Goal: Find specific page/section: Find specific page/section

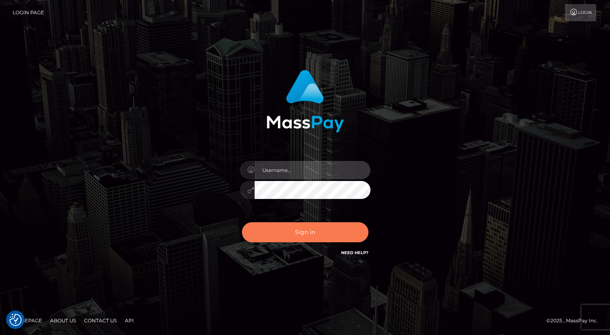
type input "dragon.rush"
click at [295, 233] on button "Sign in" at bounding box center [305, 232] width 127 height 20
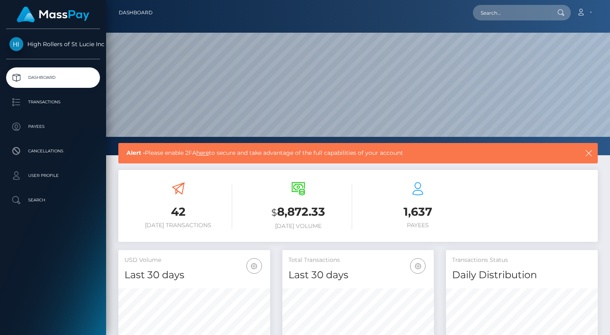
scroll to position [145, 152]
click at [53, 128] on p "Payees" at bounding box center [52, 126] width 87 height 12
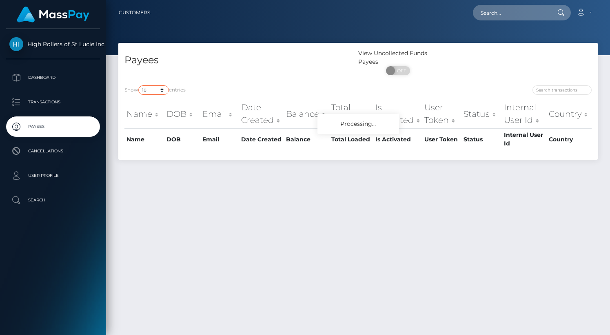
click at [160, 92] on select "10 25 50 100 250" at bounding box center [153, 89] width 31 height 9
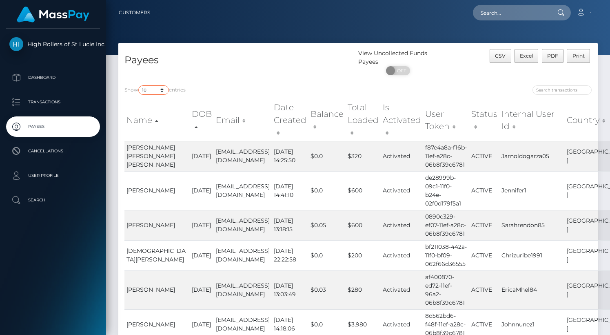
select select "250"
click at [139, 86] on select "10 25 50 100 250" at bounding box center [153, 89] width 31 height 9
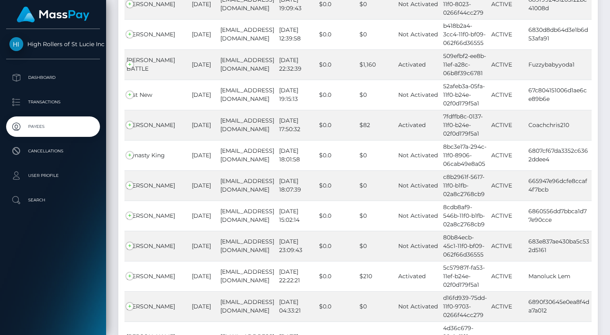
scroll to position [260, 0]
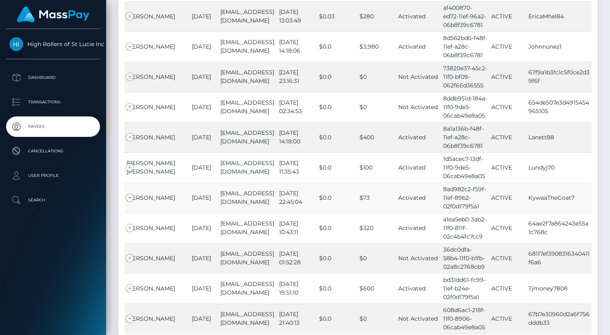
click at [465, 201] on td "8ad982c2-f59f-11ef-89b2-02f0d179f5a1" at bounding box center [465, 198] width 48 height 30
click at [130, 48] on td "JOHN NUNEZ" at bounding box center [157, 46] width 65 height 30
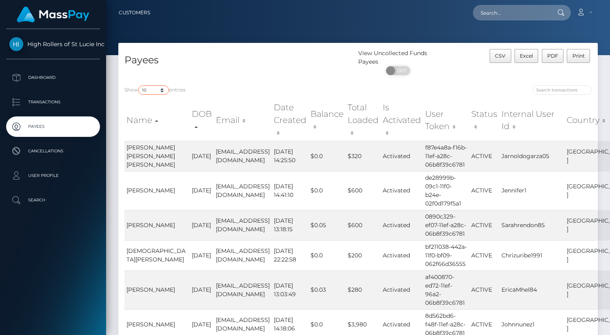
click at [152, 91] on select "10 25 50 100 250" at bounding box center [153, 89] width 31 height 9
select select "250"
click at [139, 86] on select "10 25 50 100 250" at bounding box center [153, 89] width 31 height 9
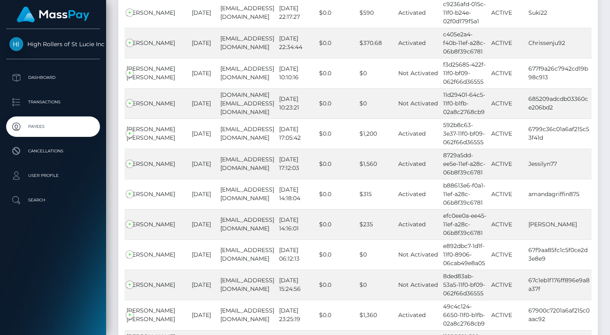
scroll to position [7561, 0]
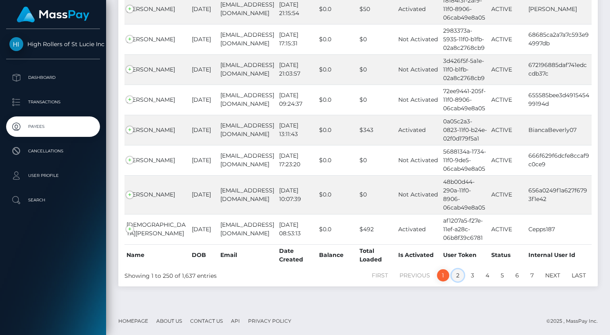
click at [458, 272] on link "2" at bounding box center [458, 275] width 12 height 12
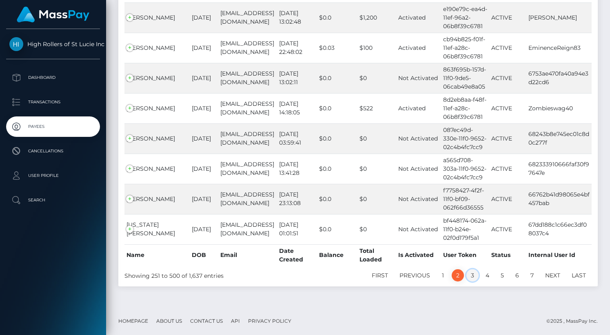
click at [472, 276] on link "3" at bounding box center [473, 275] width 12 height 12
click at [471, 275] on link "3" at bounding box center [473, 275] width 12 height 12
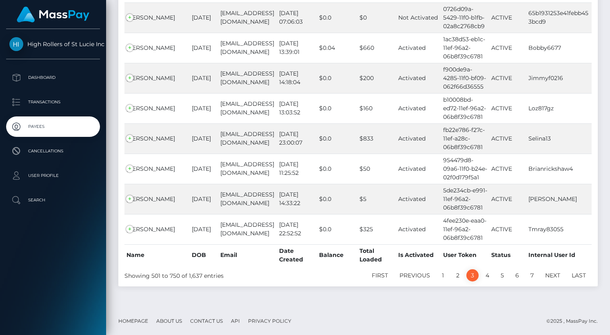
scroll to position [7455, 0]
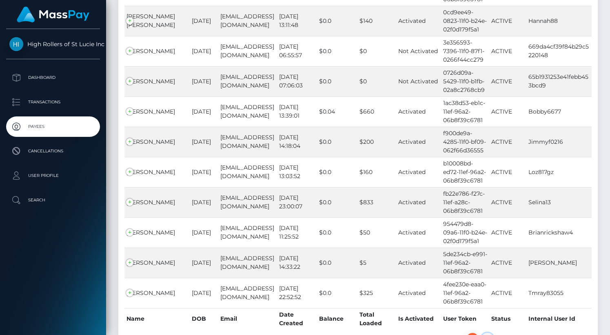
click at [488, 333] on link "4" at bounding box center [487, 339] width 13 height 12
click at [491, 333] on li "4" at bounding box center [487, 339] width 15 height 12
click at [490, 333] on link "4" at bounding box center [487, 339] width 13 height 12
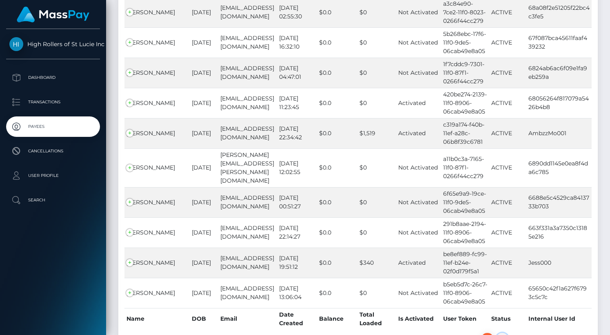
click at [504, 333] on link "5" at bounding box center [502, 339] width 12 height 12
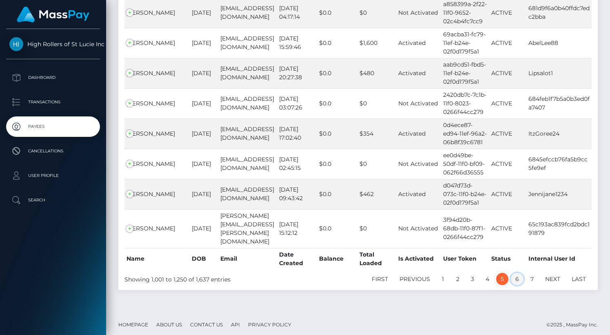
click at [516, 280] on link "6" at bounding box center [517, 279] width 13 height 12
click at [517, 275] on link "6" at bounding box center [517, 279] width 13 height 12
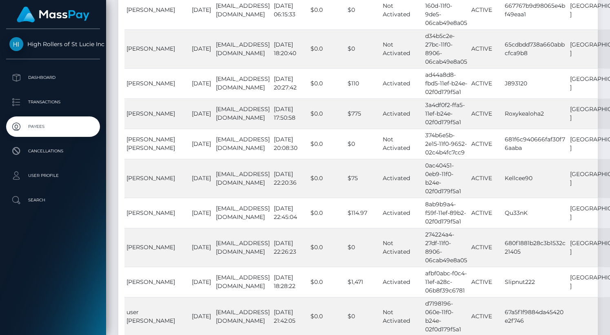
scroll to position [8530, 0]
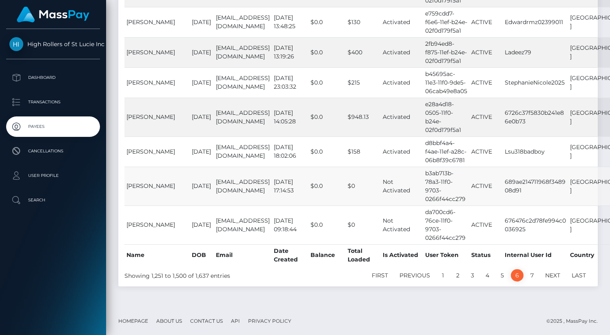
drag, startPoint x: 126, startPoint y: 179, endPoint x: 147, endPoint y: 190, distance: 23.6
click at [147, 190] on td "[PERSON_NAME]" at bounding box center [157, 186] width 65 height 39
copy td "[PERSON_NAME]"
drag, startPoint x: 518, startPoint y: 188, endPoint x: 492, endPoint y: 178, distance: 28.1
click at [503, 178] on td "689ae214711968f348908d91" at bounding box center [535, 186] width 65 height 39
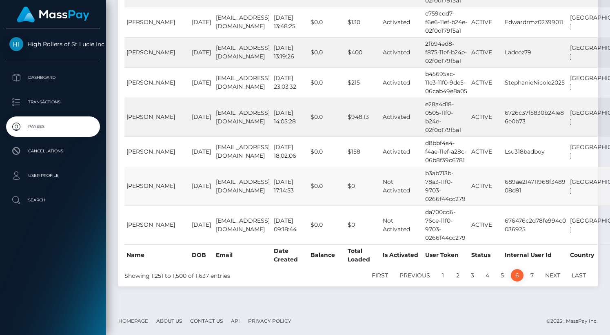
click at [503, 186] on td "689ae214711968f348908d91" at bounding box center [535, 186] width 65 height 39
click at [503, 182] on td "689ae214711968f348908d91" at bounding box center [535, 186] width 65 height 39
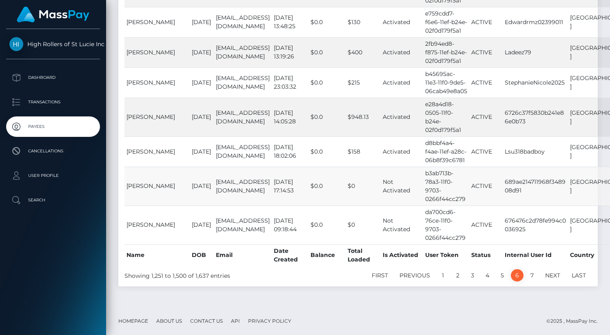
click at [503, 182] on td "689ae214711968f348908d91" at bounding box center [535, 186] width 65 height 39
copy td "689ae214711968f348908d91"
